Goal: Task Accomplishment & Management: Use online tool/utility

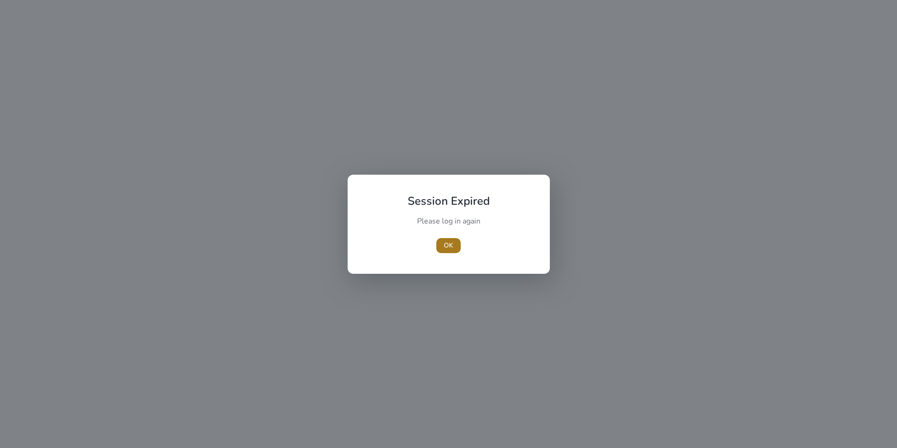
click at [454, 247] on span "button" at bounding box center [448, 245] width 24 height 23
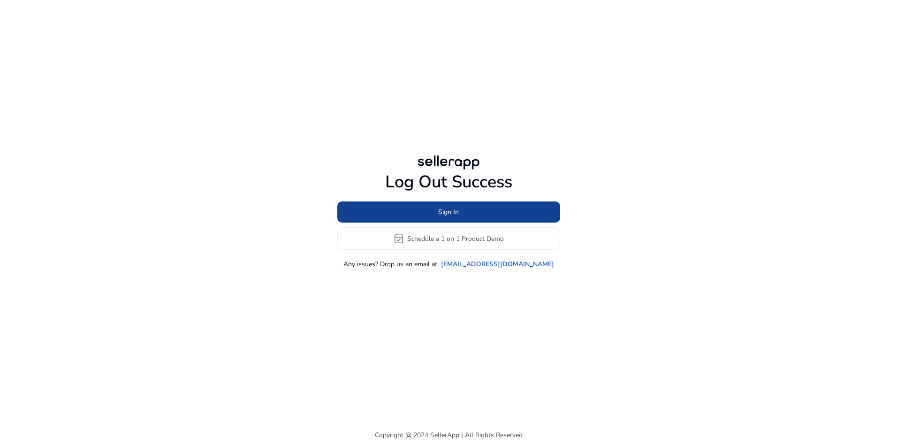
drag, startPoint x: 391, startPoint y: 198, endPoint x: 394, endPoint y: 215, distance: 17.5
click at [391, 202] on div "Log Out Success Sign In event_available Schedule a 1 on 1 Product Demo Any issu…" at bounding box center [448, 220] width 223 height 97
drag, startPoint x: 394, startPoint y: 215, endPoint x: 397, endPoint y: 210, distance: 5.7
click at [394, 214] on span at bounding box center [448, 212] width 223 height 23
click at [446, 211] on span "Sign In" at bounding box center [448, 212] width 21 height 10
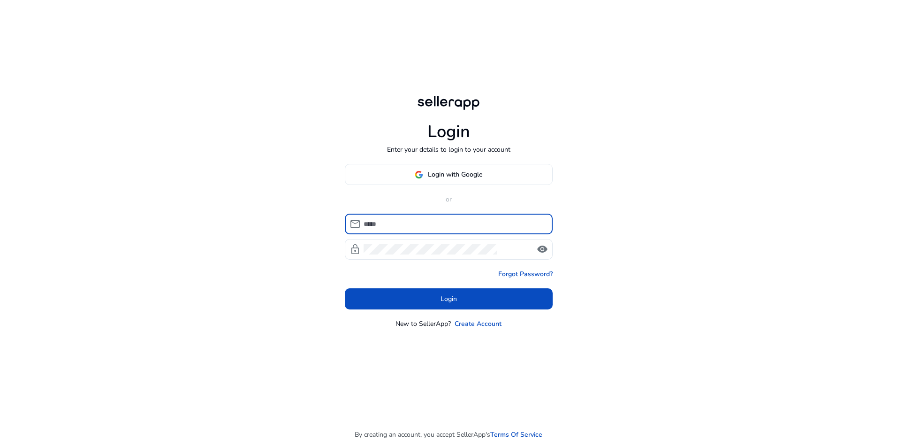
type input "**********"
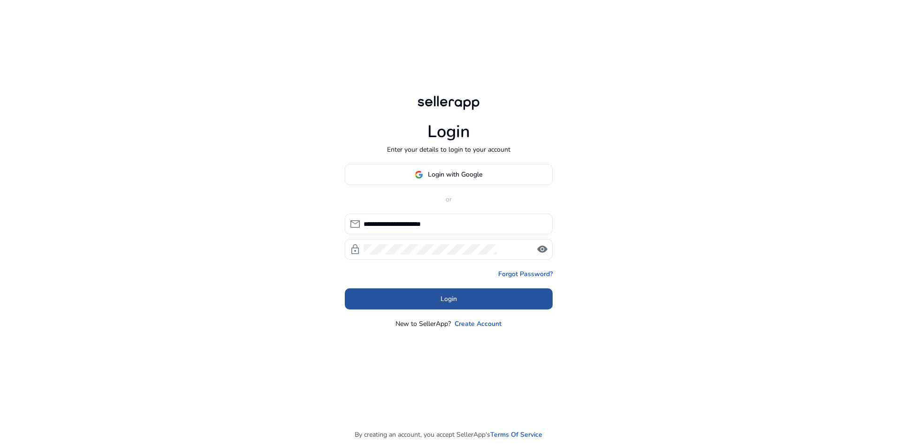
click at [443, 303] on span "Login" at bounding box center [449, 299] width 16 height 10
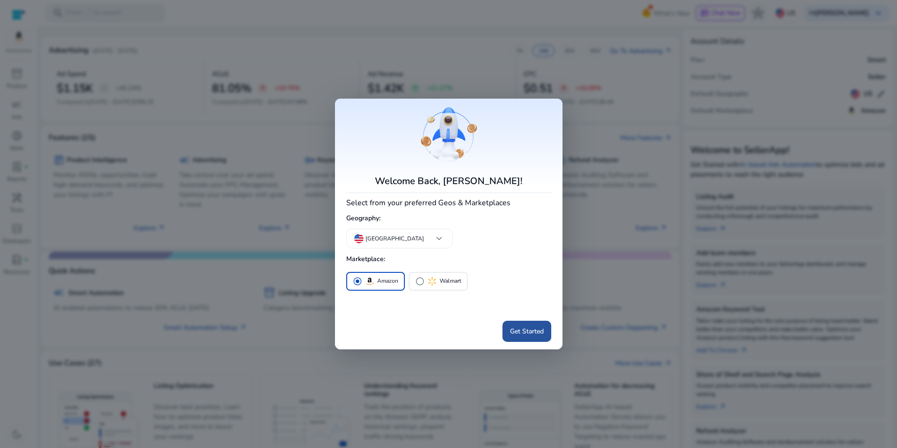
click at [520, 329] on span "Get Started" at bounding box center [527, 331] width 34 height 10
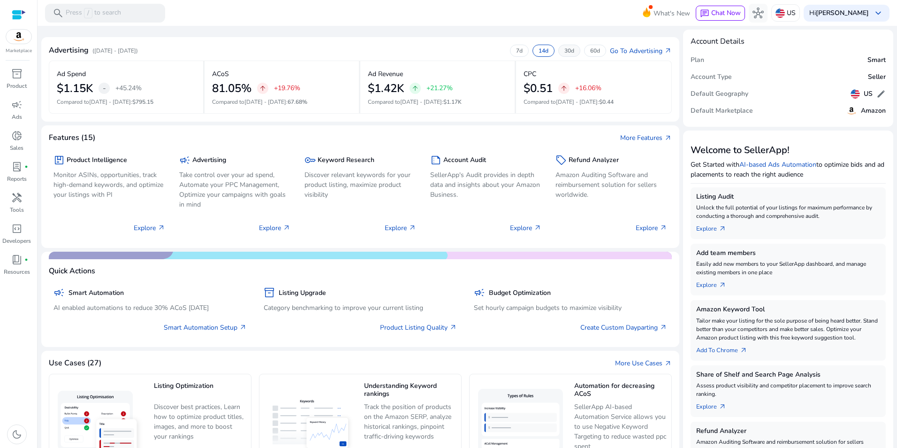
click at [563, 46] on div "30d" at bounding box center [569, 51] width 22 height 12
click at [584, 48] on div "60d" at bounding box center [595, 51] width 22 height 12
click at [565, 48] on p "30d" at bounding box center [570, 51] width 10 height 8
click at [539, 51] on p "14d" at bounding box center [544, 51] width 10 height 8
click at [516, 50] on p "7d" at bounding box center [519, 51] width 7 height 8
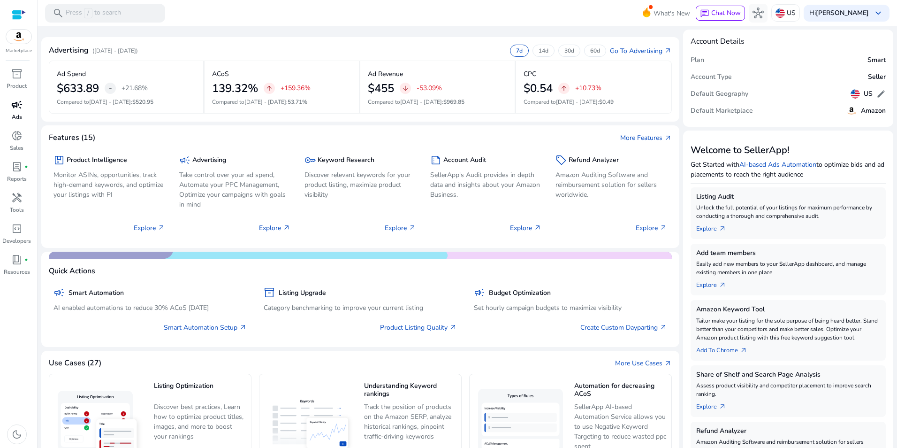
click at [20, 100] on span "campaign" at bounding box center [16, 104] width 11 height 11
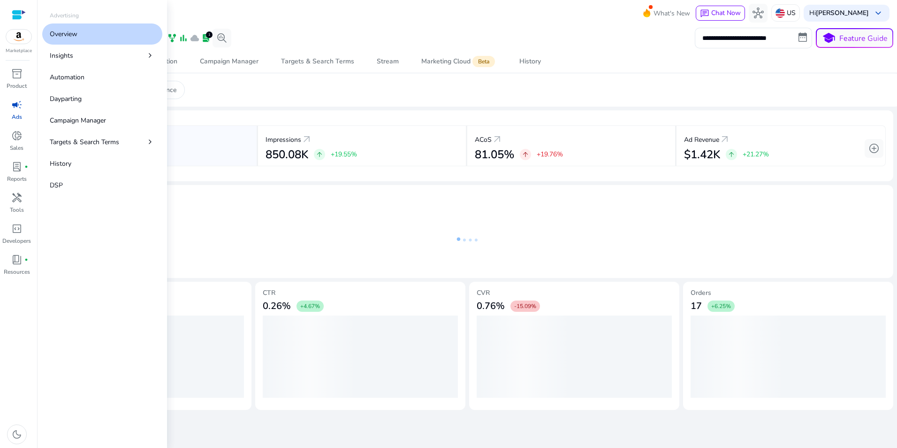
click at [15, 107] on span "campaign" at bounding box center [16, 104] width 11 height 11
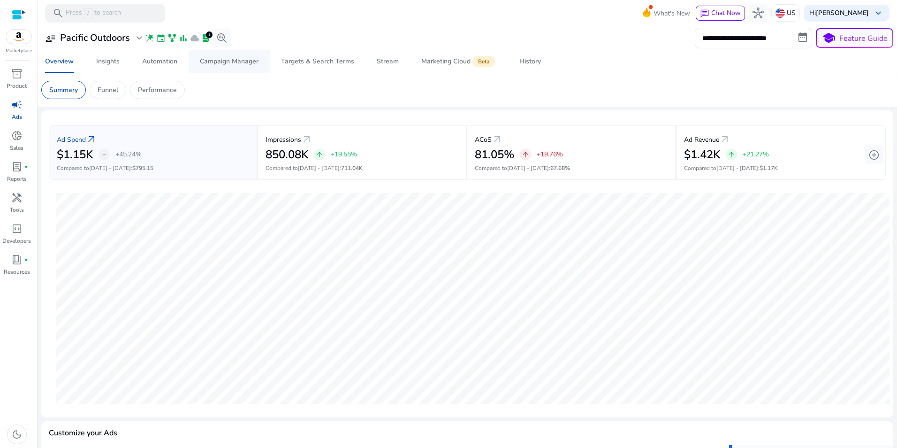
click at [219, 61] on div "Campaign Manager" at bounding box center [229, 61] width 59 height 7
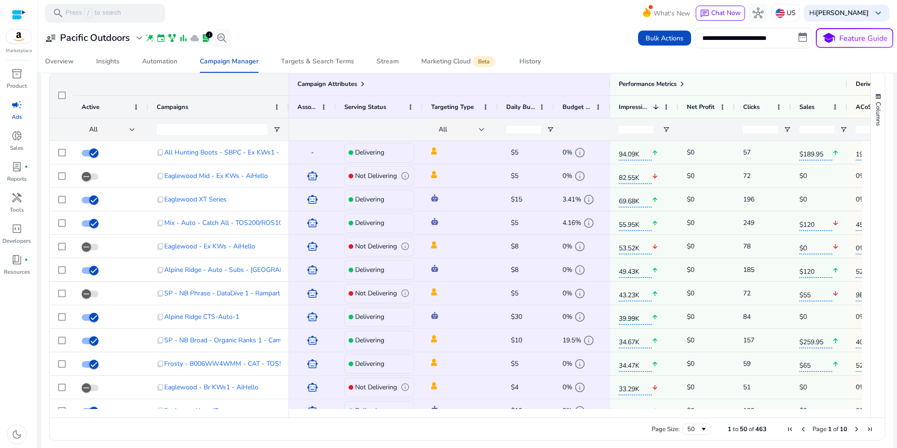
scroll to position [635, 0]
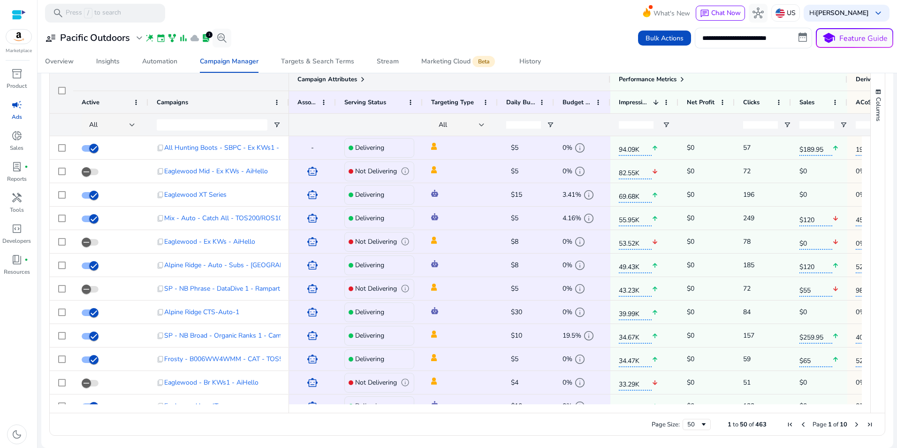
click at [362, 76] on span at bounding box center [363, 80] width 8 height 8
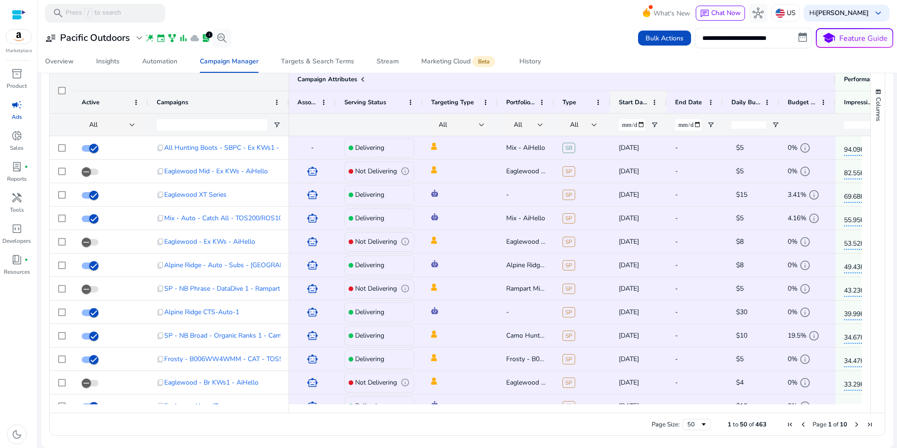
click at [639, 102] on span "Start Date" at bounding box center [633, 102] width 29 height 8
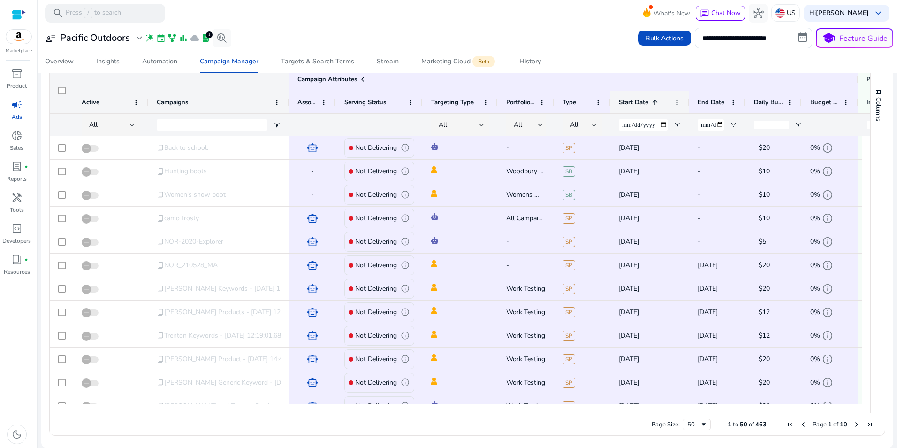
drag, startPoint x: 666, startPoint y: 99, endPoint x: 688, endPoint y: 97, distance: 22.7
click at [688, 97] on div at bounding box center [689, 102] width 4 height 22
click at [654, 101] on span at bounding box center [655, 103] width 8 height 8
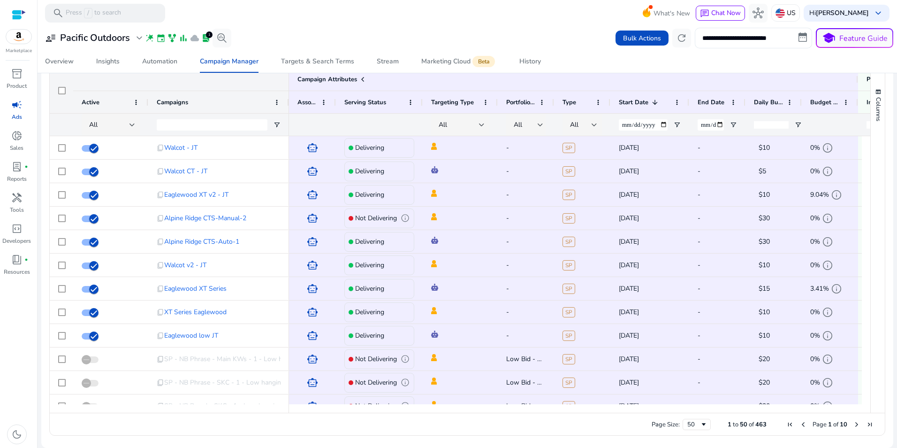
click at [800, 36] on input "**********" at bounding box center [753, 38] width 117 height 21
select select "*"
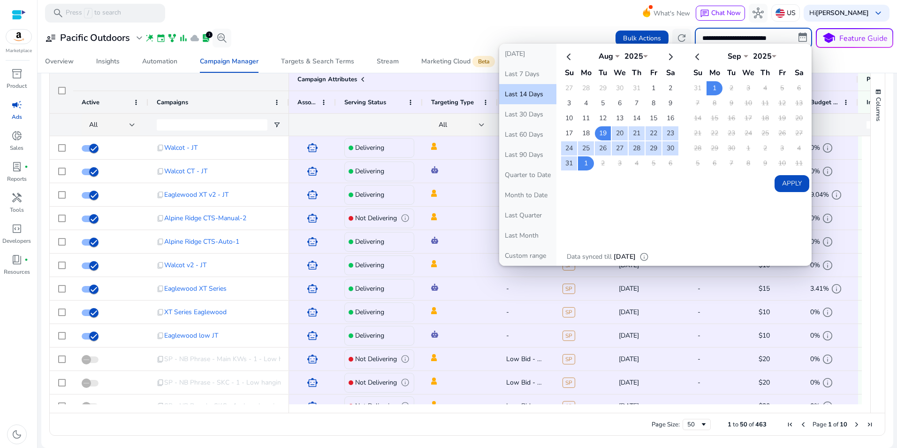
click at [547, 20] on mat-toolbar "search Press / to search What's New chat Chat Now hub US Hi [PERSON_NAME] keybo…" at bounding box center [468, 13] width 860 height 26
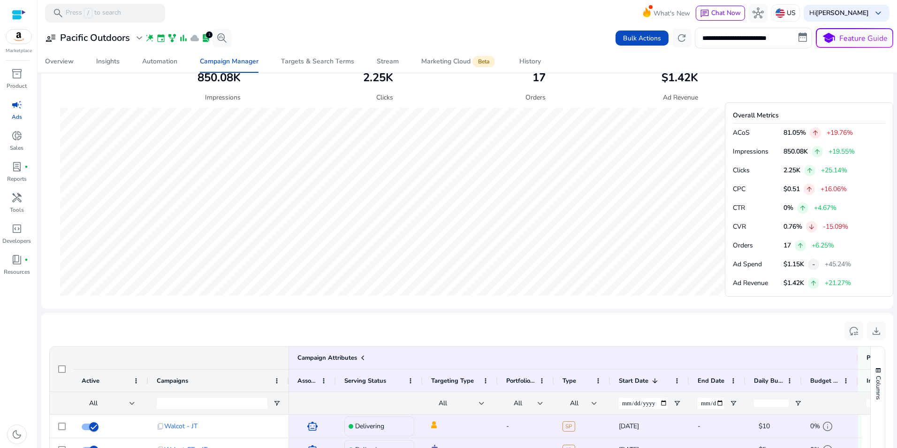
scroll to position [349, 0]
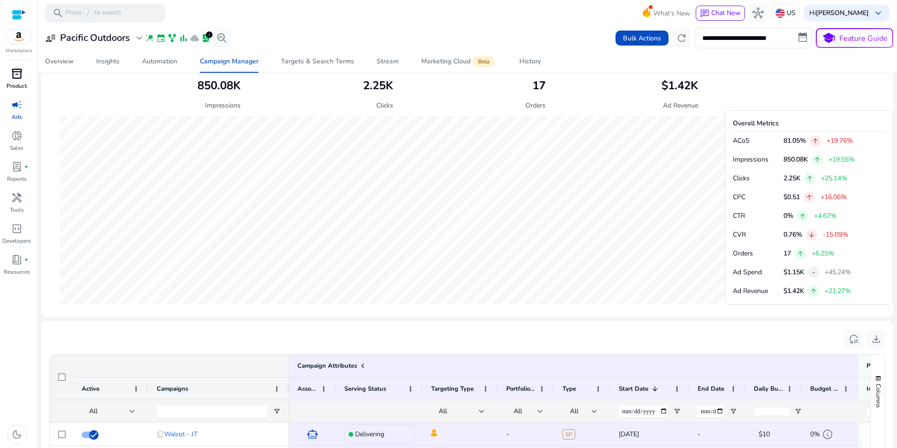
click at [13, 81] on div "inventory_2" at bounding box center [17, 73] width 26 height 15
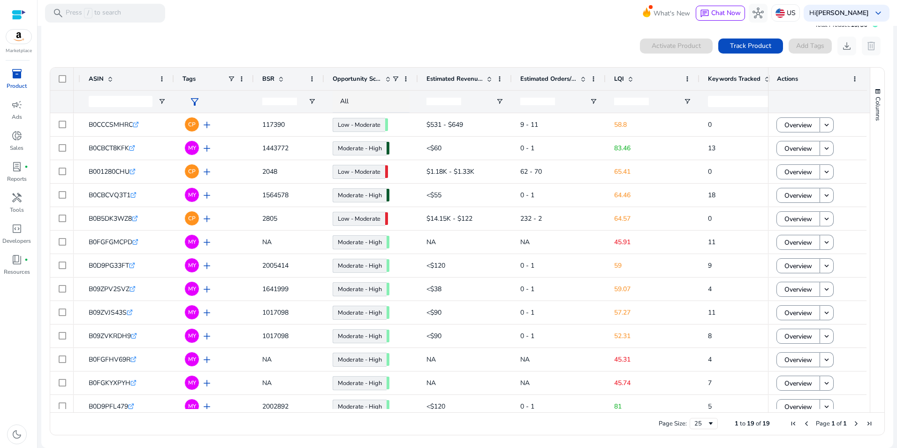
scroll to position [0, 114]
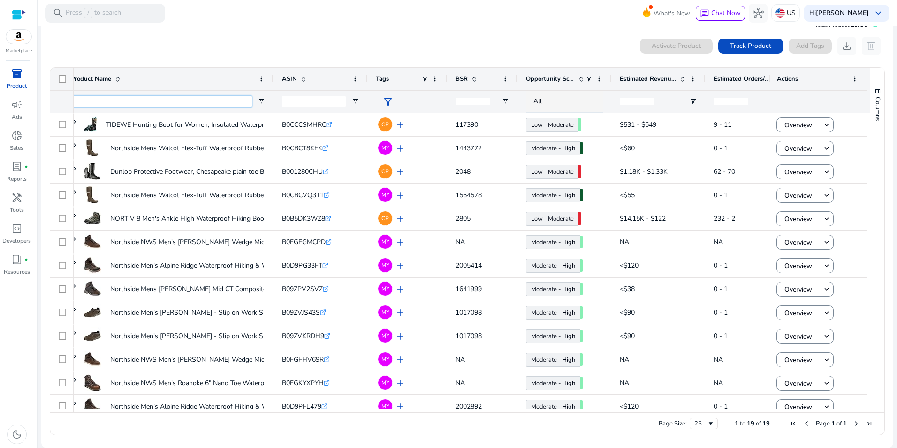
click at [148, 97] on input "Product Name Filter Input" at bounding box center [161, 101] width 181 height 11
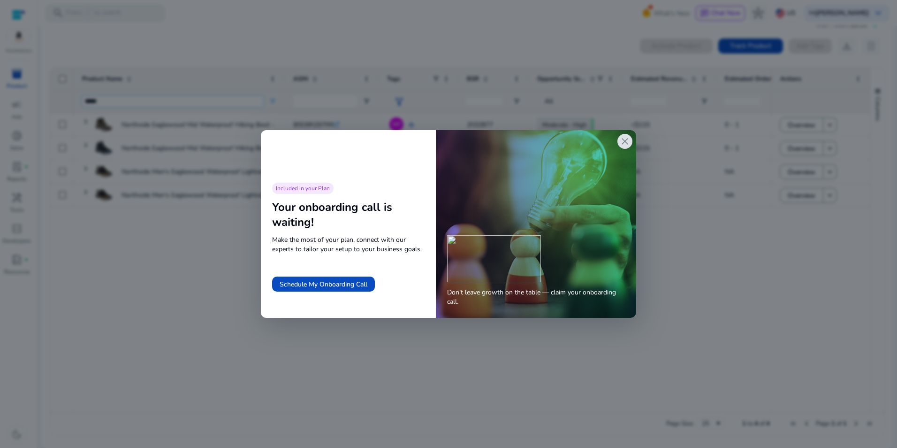
type input "*****"
